Goal: Task Accomplishment & Management: Manage account settings

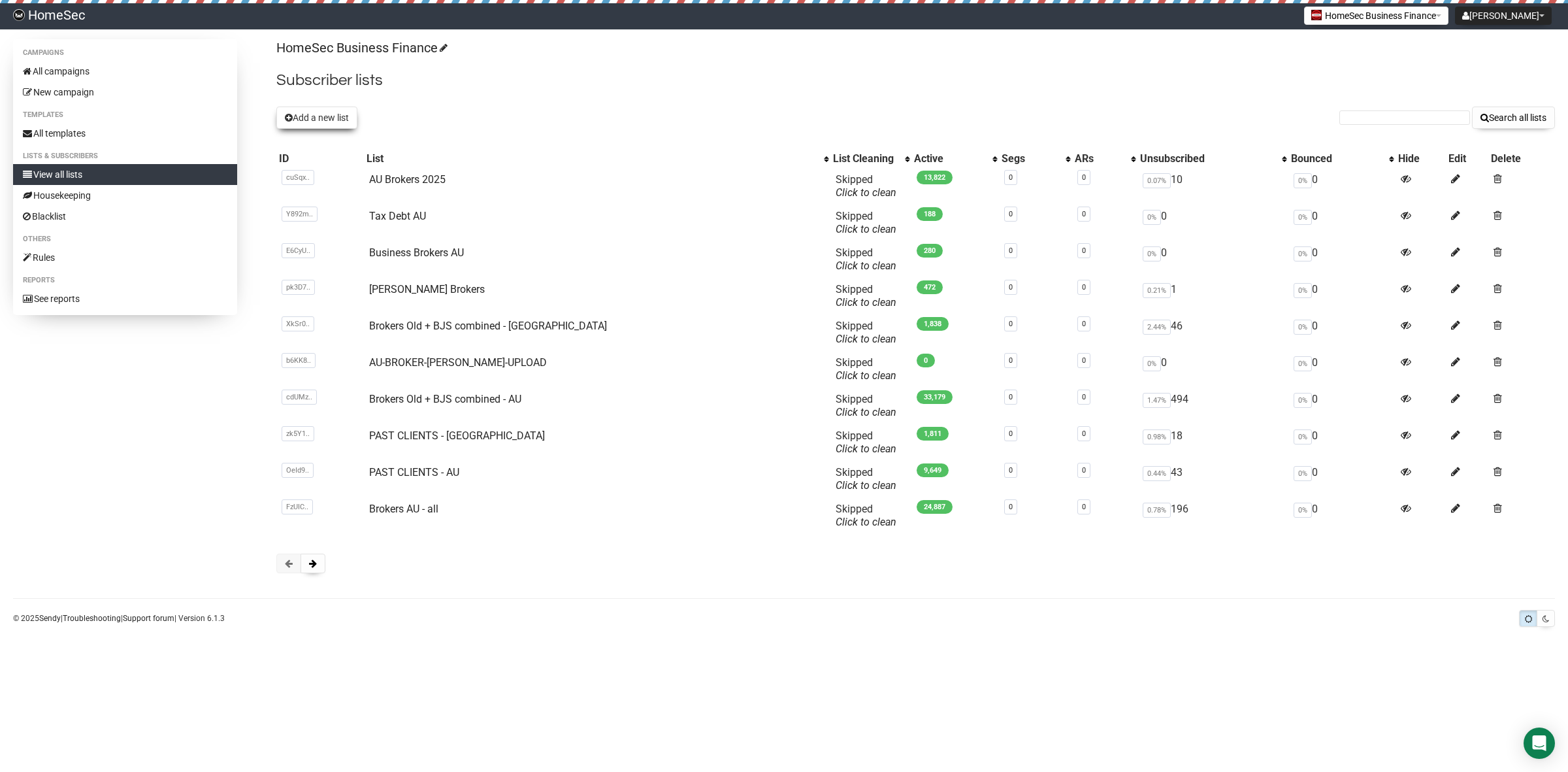
click at [325, 111] on button "Add a new list" at bounding box center [316, 117] width 81 height 22
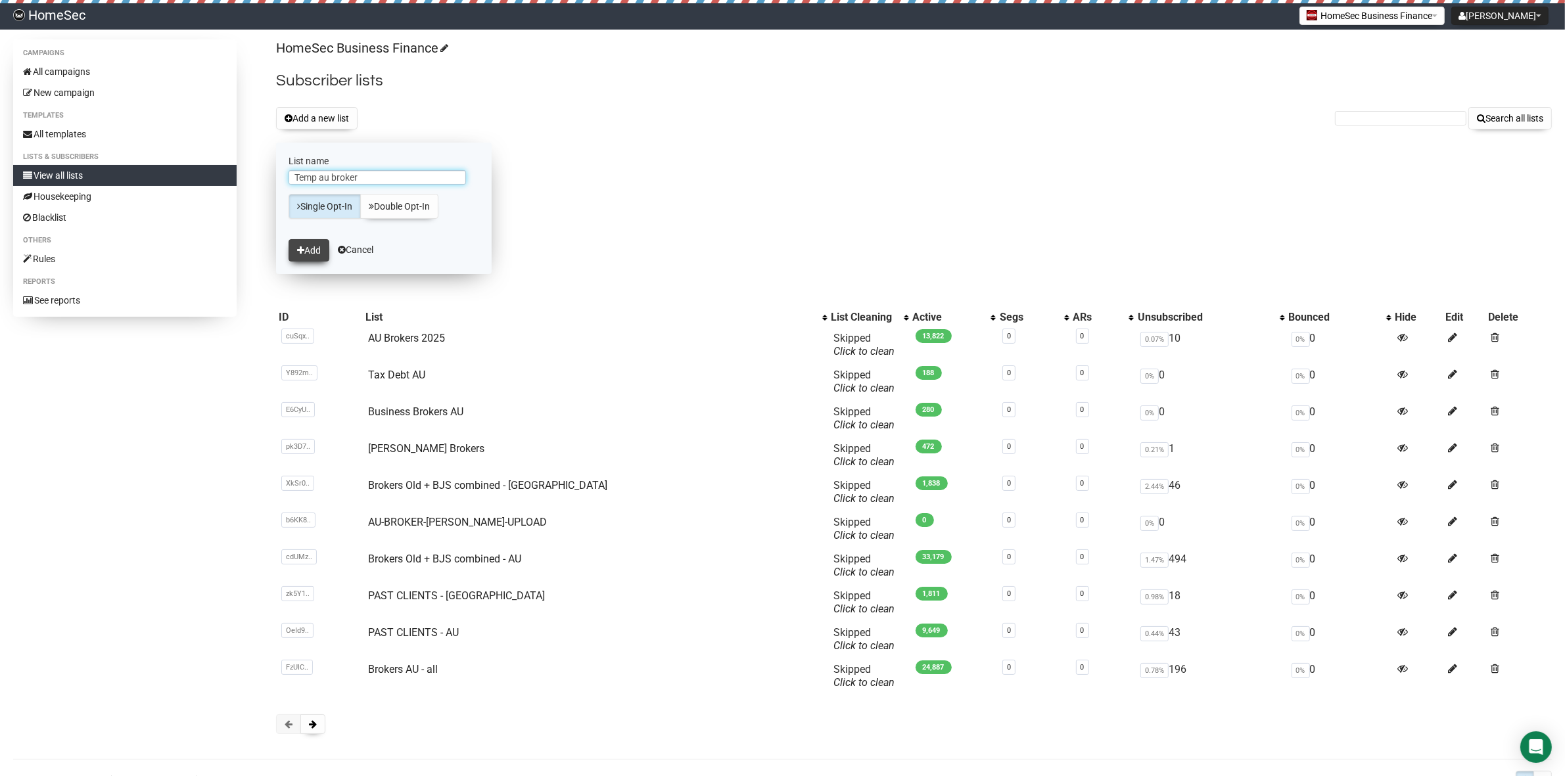
type input "Temp au broker"
click at [309, 256] on button "Add" at bounding box center [308, 250] width 41 height 22
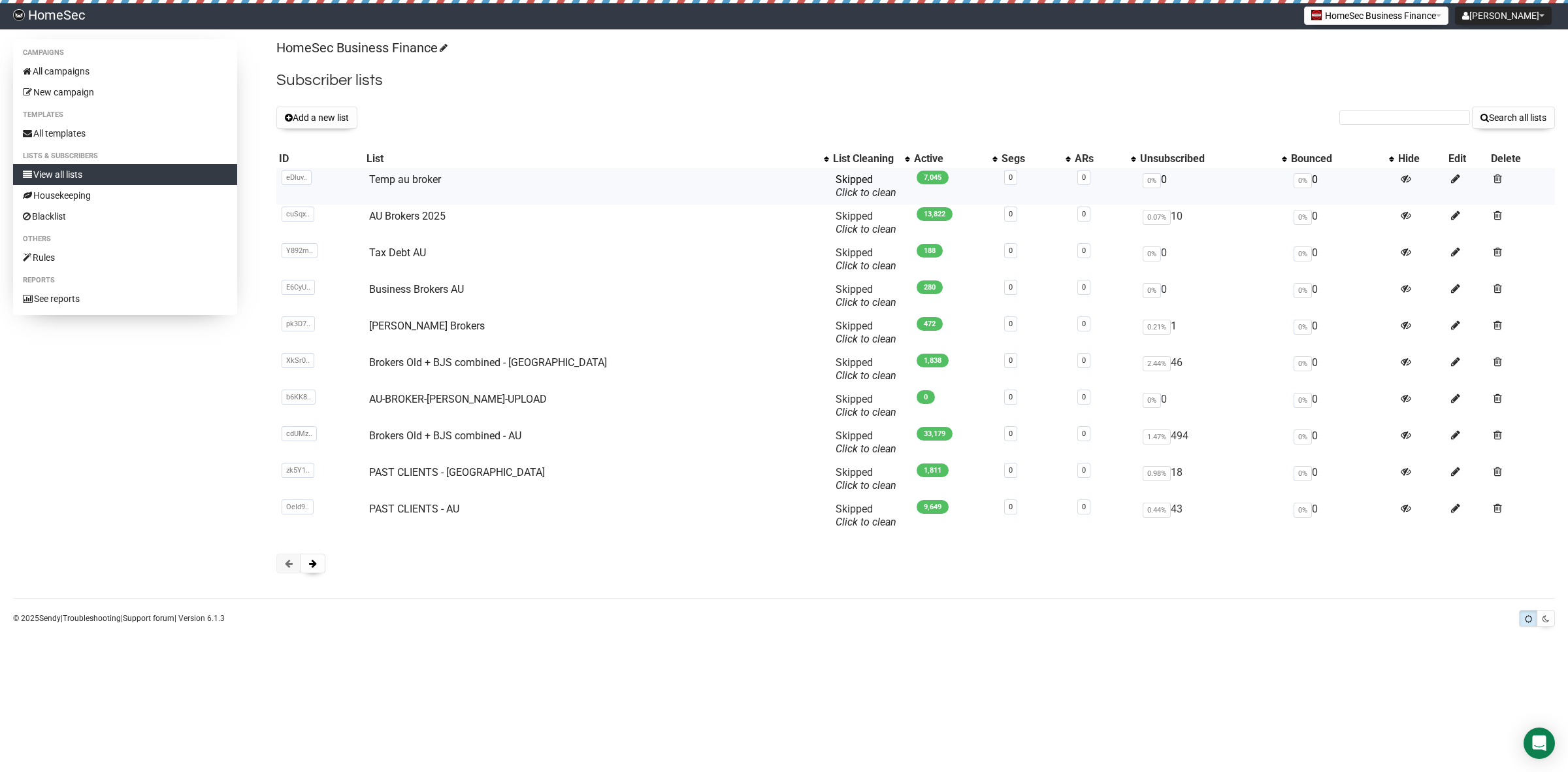
click at [1497, 178] on td at bounding box center [1521, 186] width 67 height 37
click at [1493, 182] on span at bounding box center [1497, 178] width 9 height 11
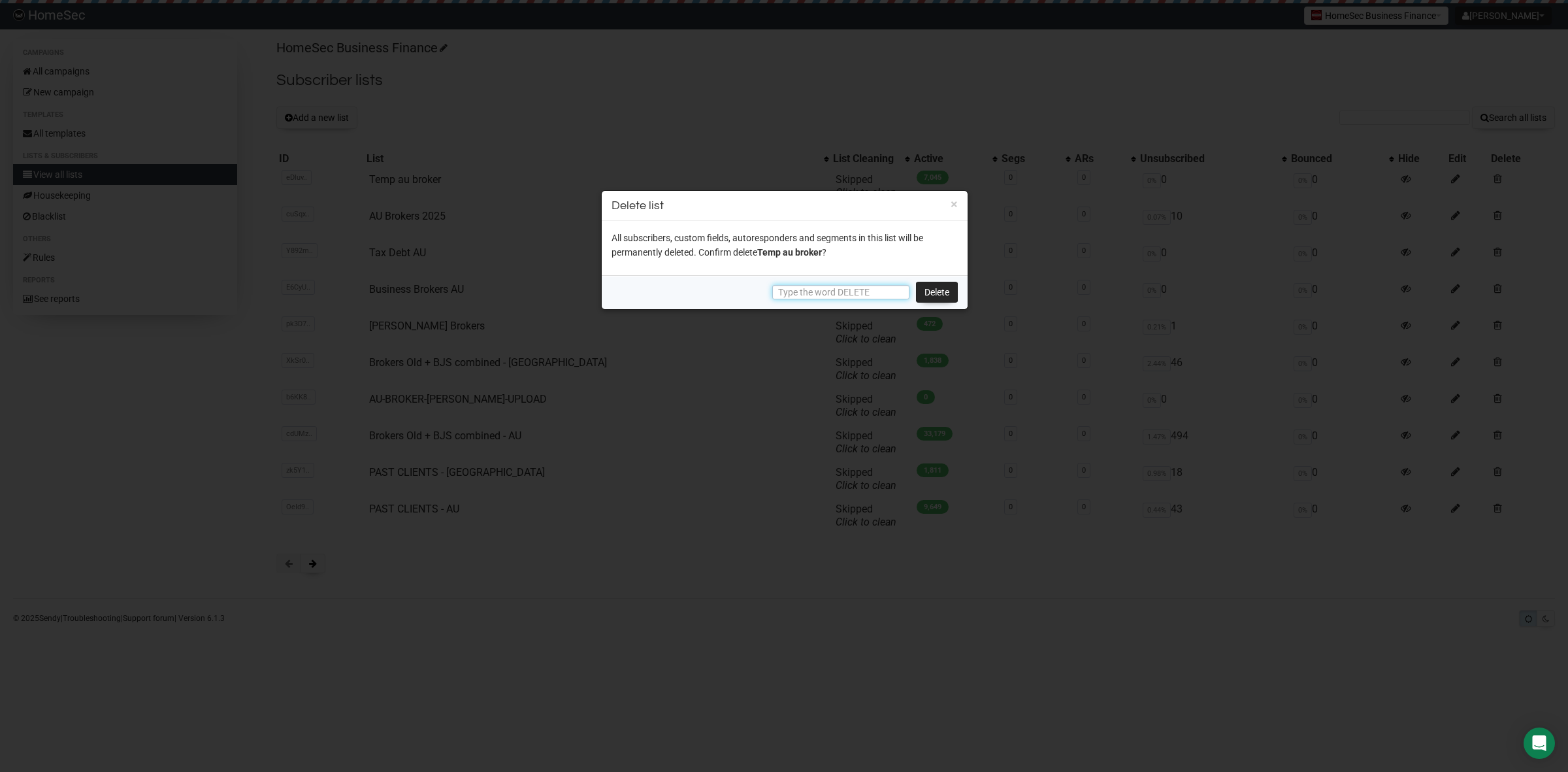
click at [847, 286] on input "text" at bounding box center [841, 292] width 137 height 14
type input "DELETE"
click at [933, 290] on link "Delete" at bounding box center [937, 291] width 42 height 21
click at [933, 287] on link "Delete" at bounding box center [937, 291] width 42 height 21
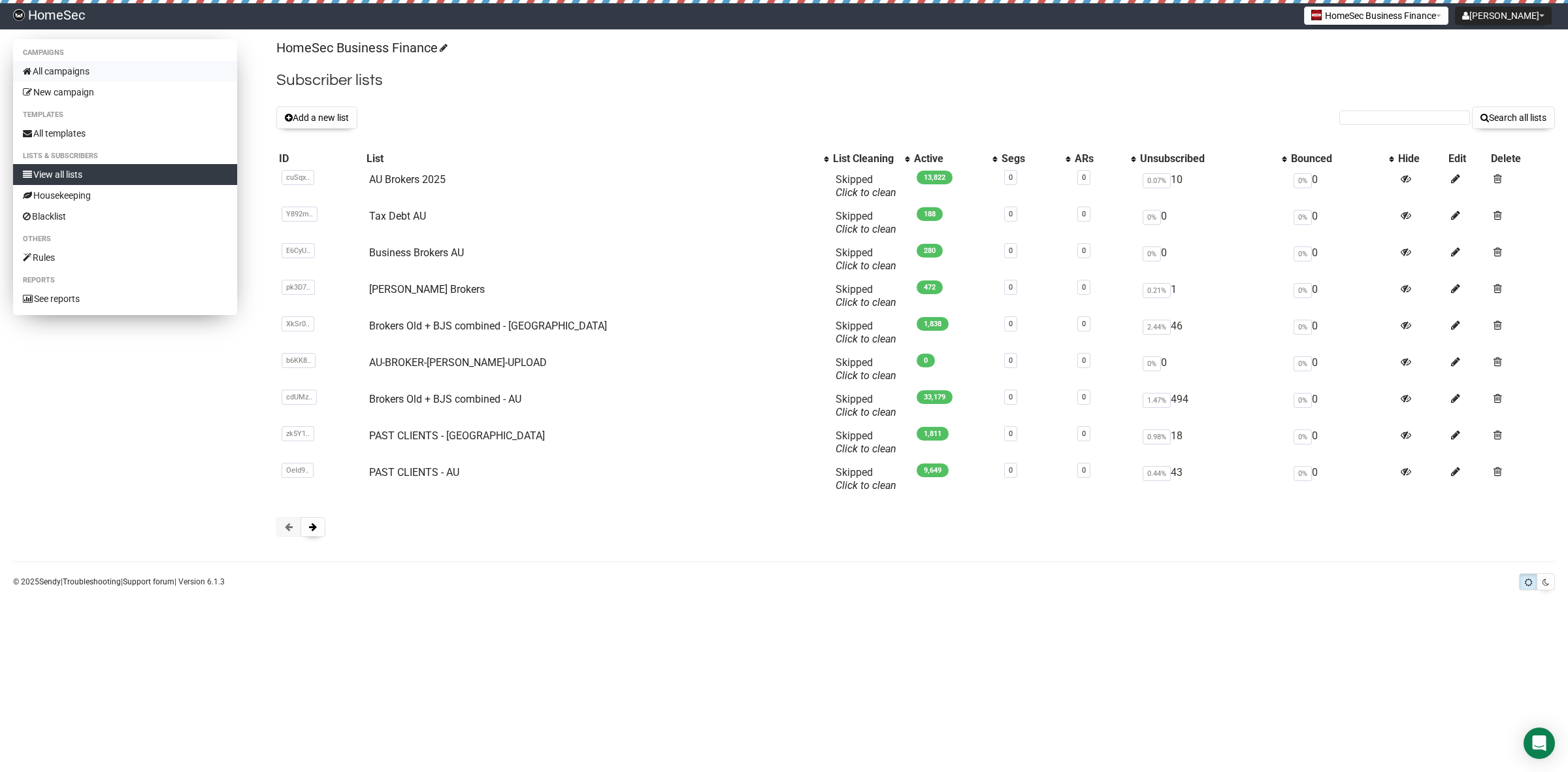
click at [62, 70] on link "All campaigns" at bounding box center [124, 71] width 224 height 21
